Goal: Information Seeking & Learning: Learn about a topic

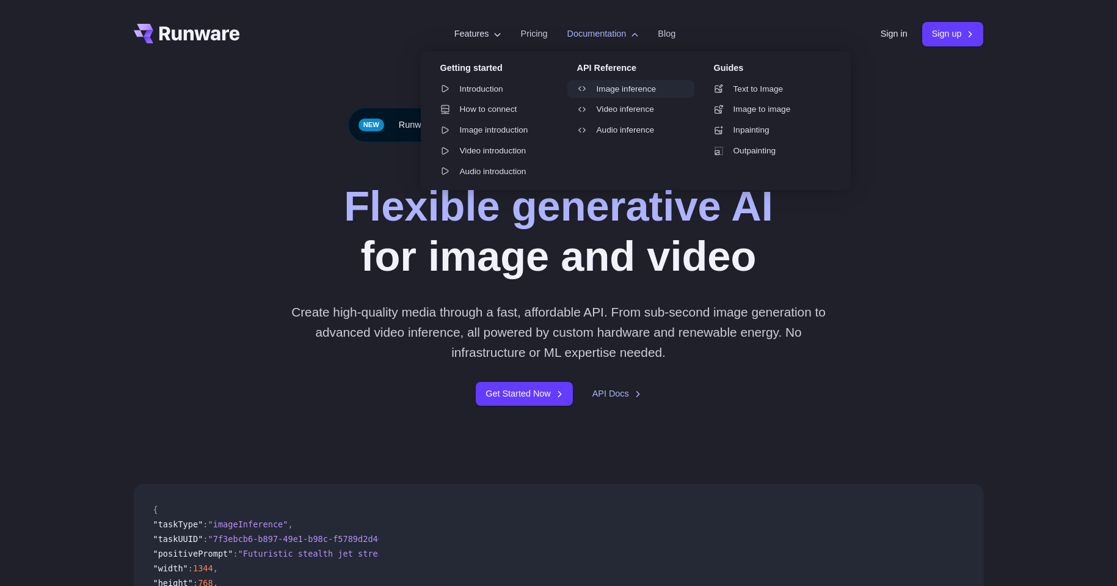
click at [606, 91] on link "Image inference" at bounding box center [630, 89] width 127 height 18
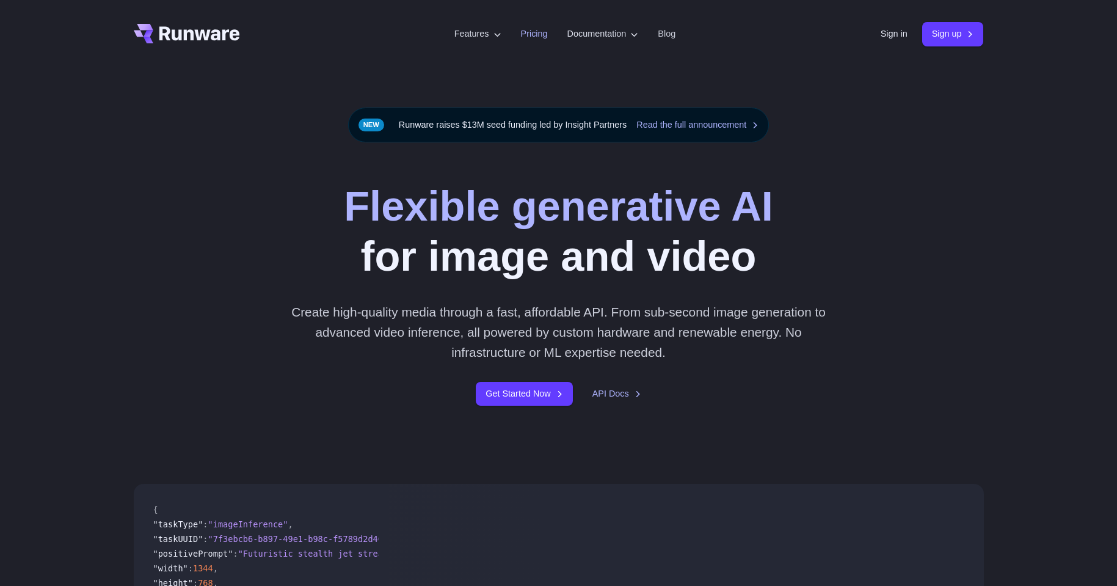
click at [511, 31] on li "Pricing" at bounding box center [534, 34] width 46 height 34
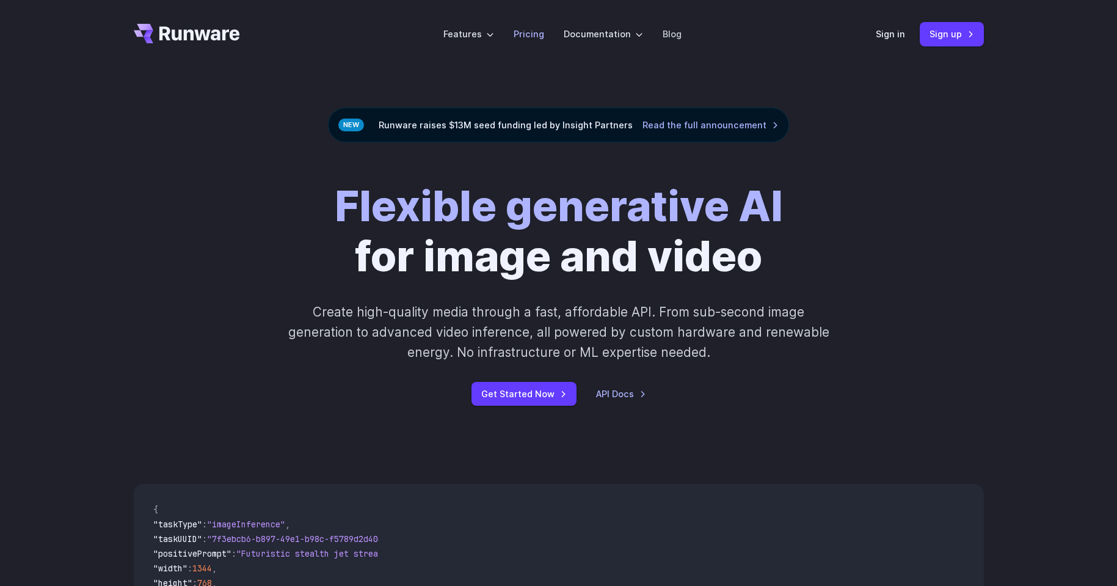
click at [526, 35] on link "Pricing" at bounding box center [529, 34] width 31 height 14
